Goal: Transaction & Acquisition: Download file/media

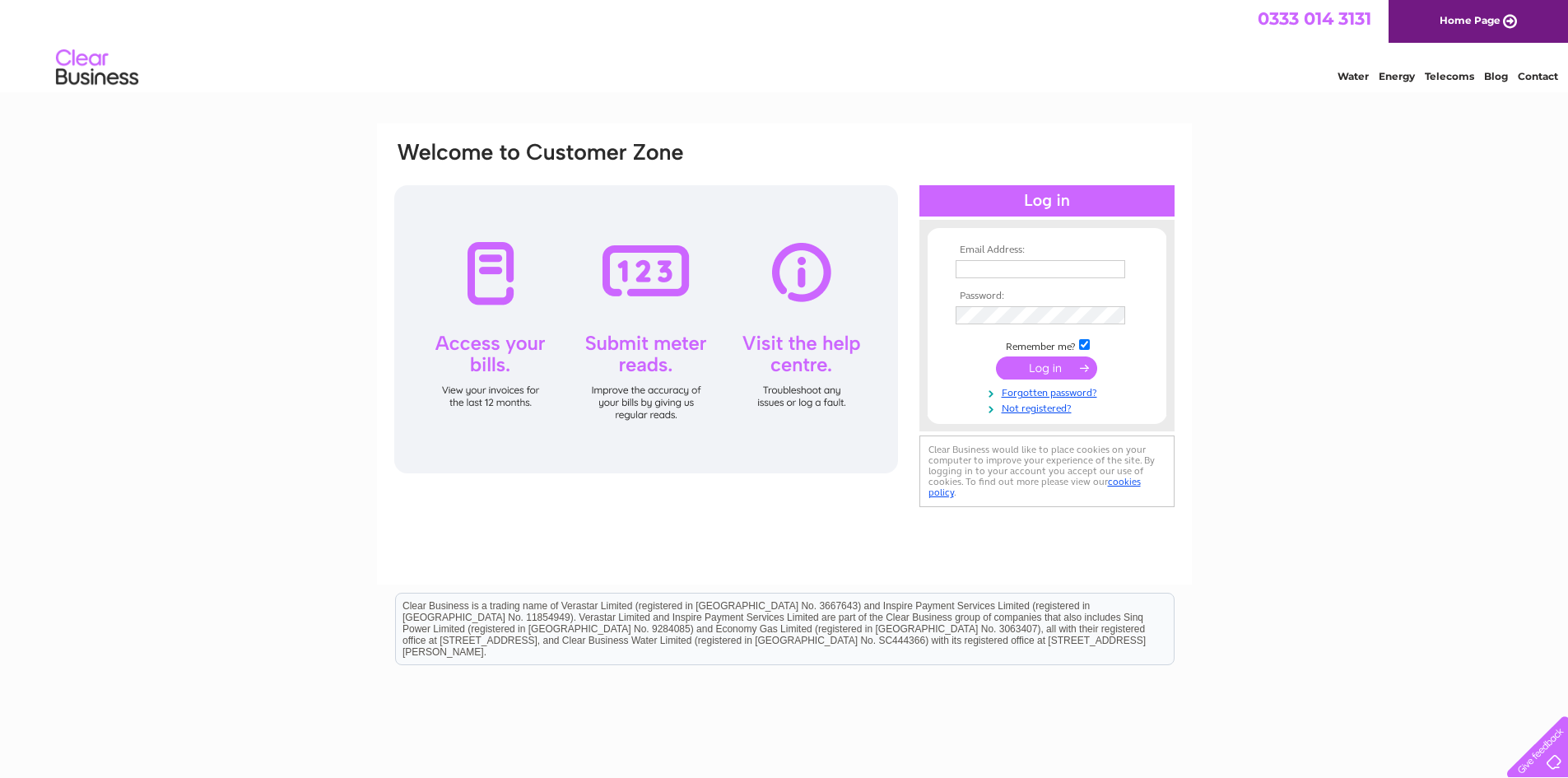
type input "pedrofall@hotmail.co.uk"
click at [1055, 358] on input "submit" at bounding box center [1047, 368] width 102 height 23
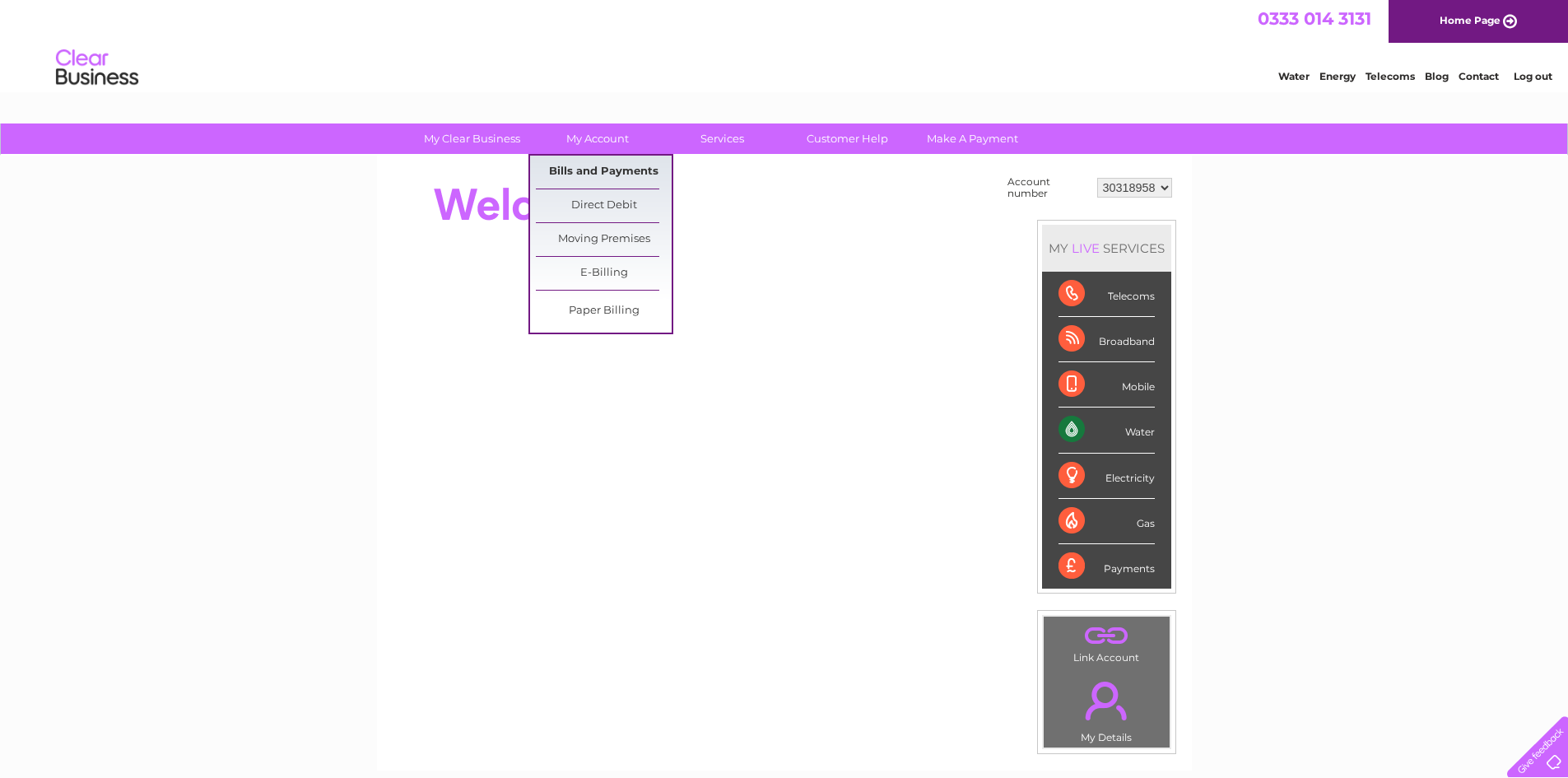
click at [586, 167] on link "Bills and Payments" at bounding box center [603, 173] width 136 height 33
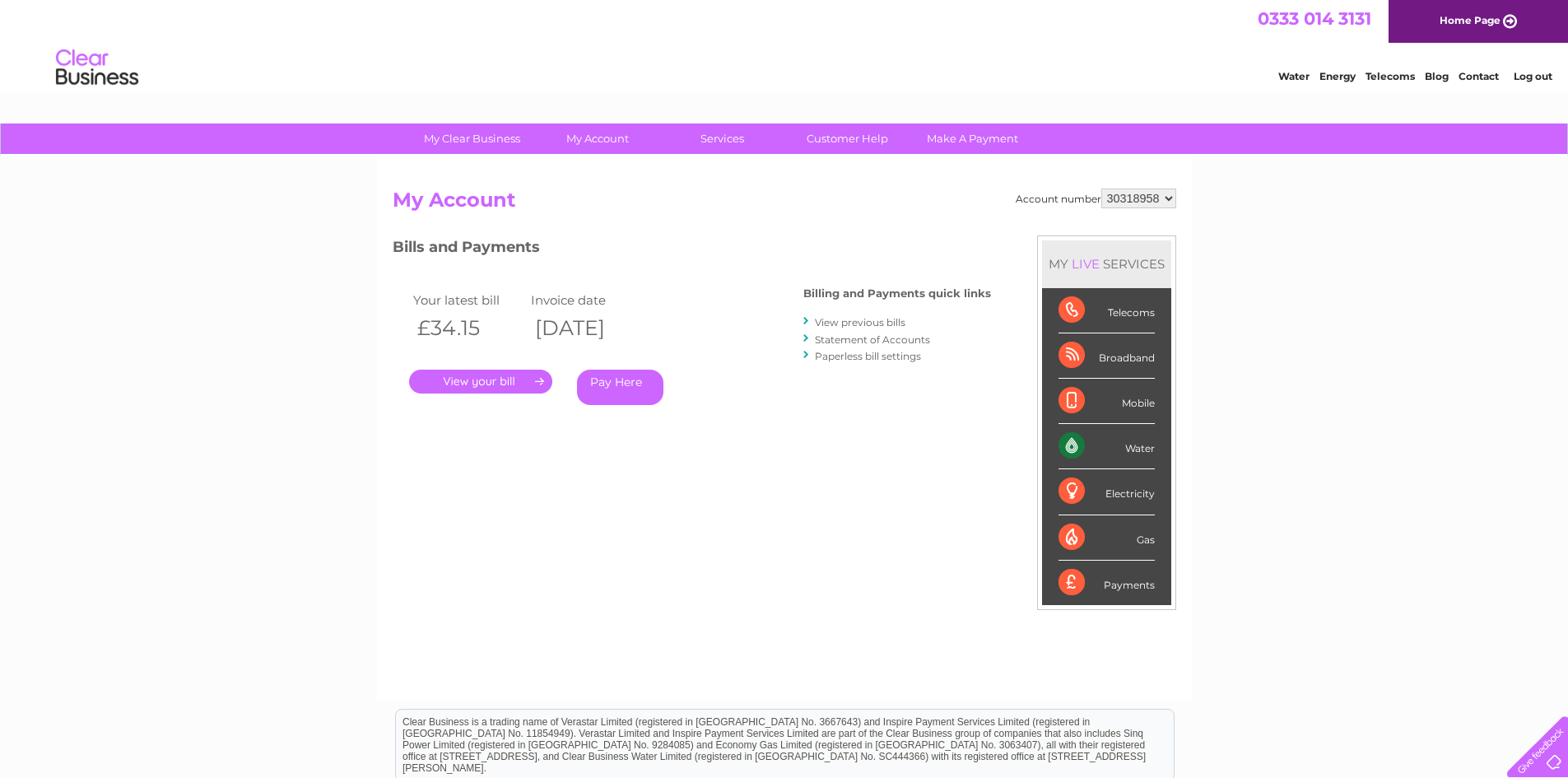
click at [498, 377] on link "." at bounding box center [480, 381] width 143 height 24
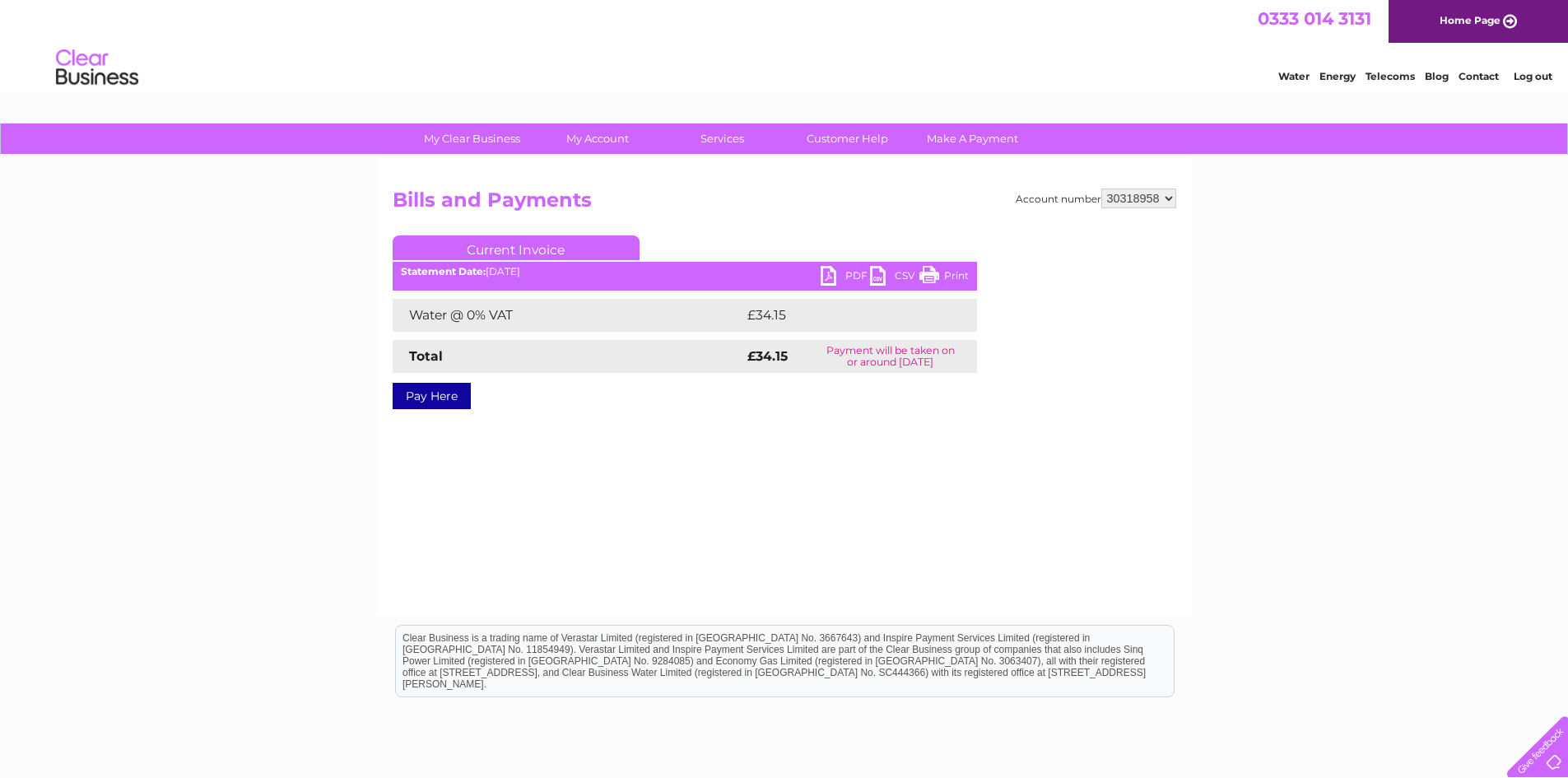
click at [876, 274] on link "CSV" at bounding box center [895, 277] width 49 height 24
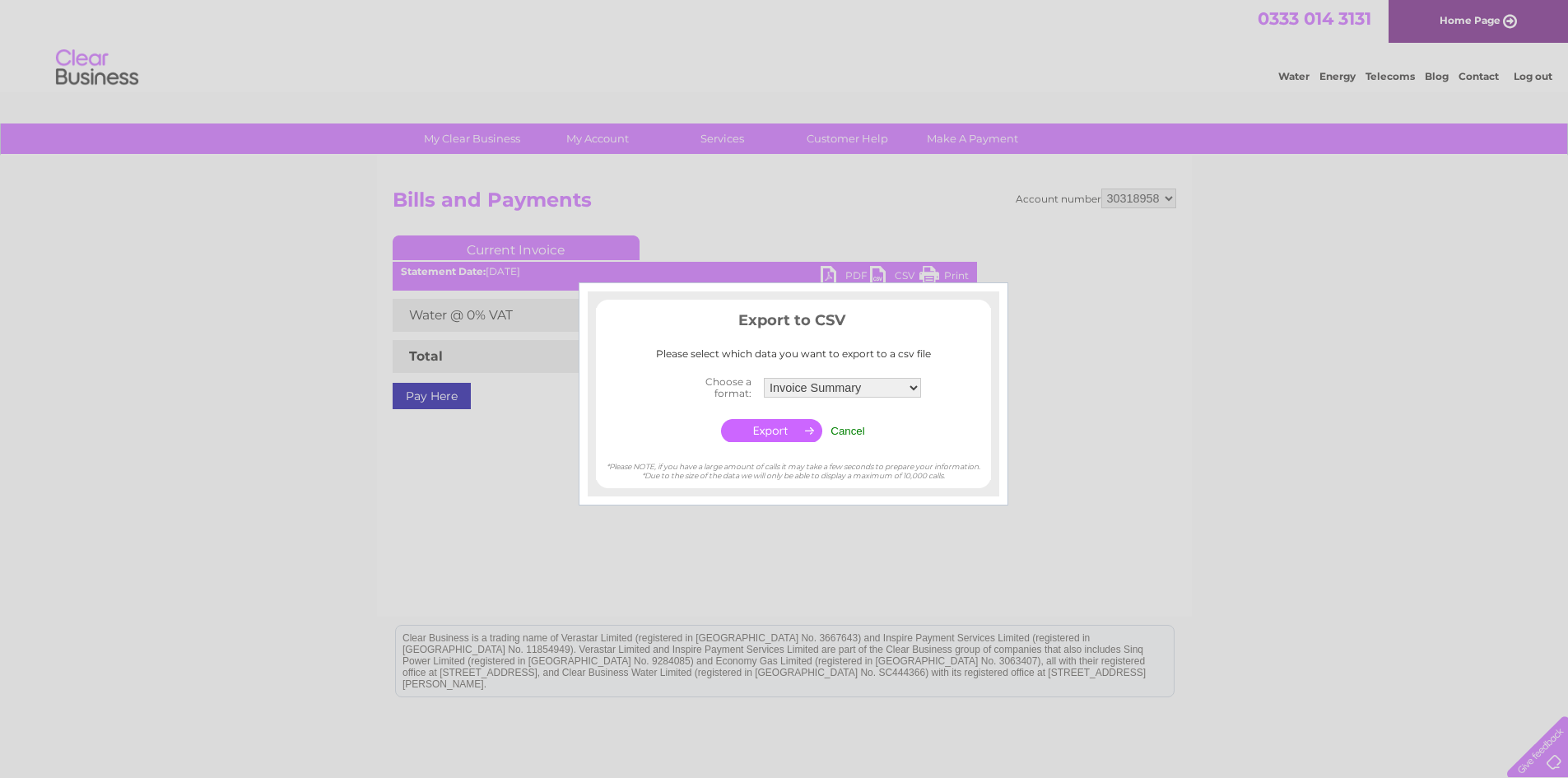
click at [940, 331] on h3 "Export to CSV" at bounding box center [793, 322] width 395 height 29
click at [844, 432] on input "Cancel" at bounding box center [848, 431] width 34 height 12
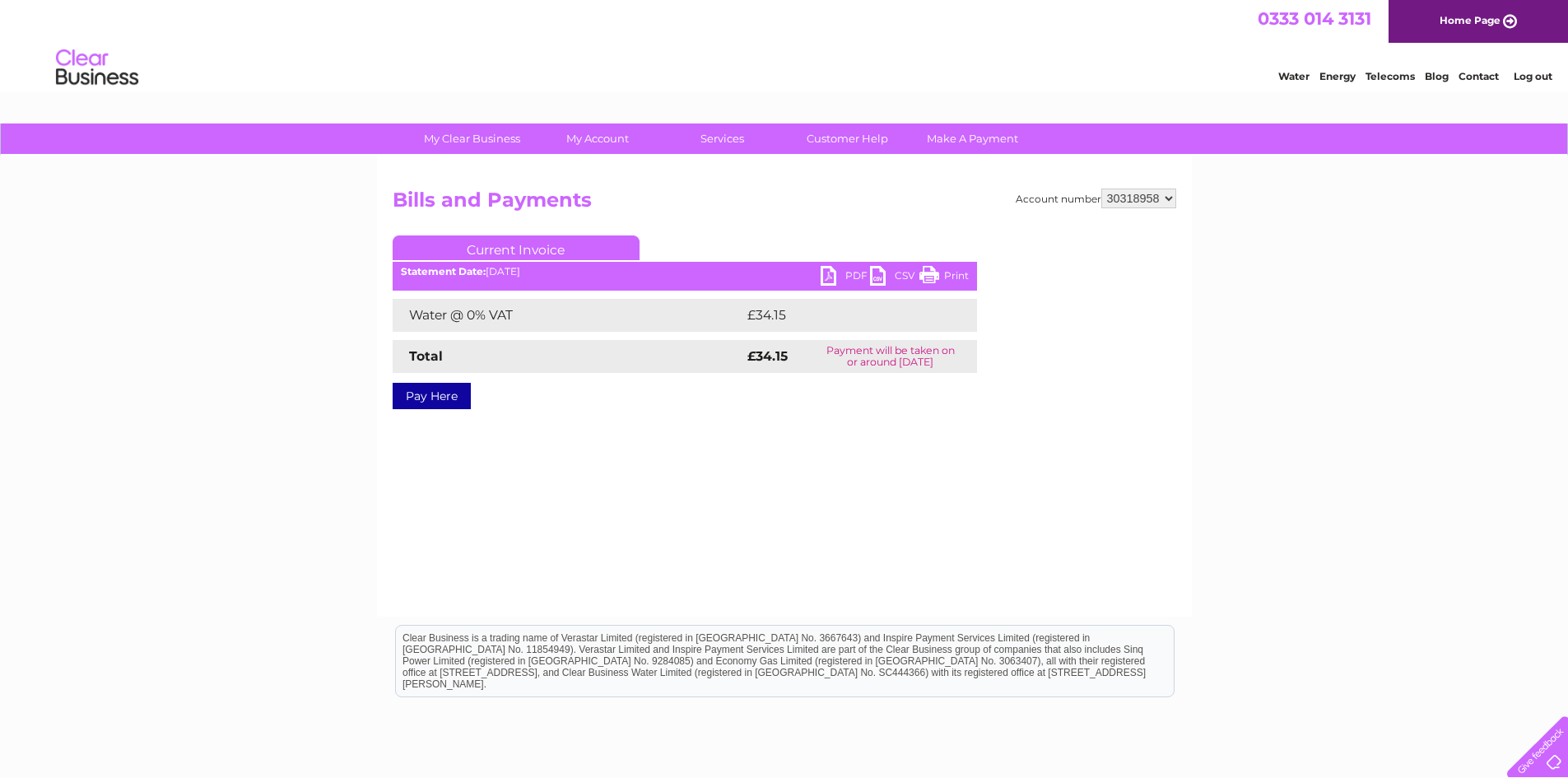
click at [833, 266] on link "PDF" at bounding box center [845, 277] width 49 height 24
click at [831, 272] on link "PDF" at bounding box center [845, 277] width 49 height 24
